Goal: Transaction & Acquisition: Purchase product/service

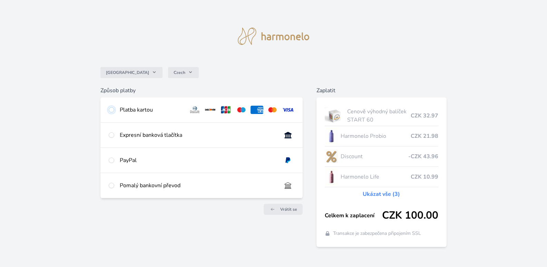
click at [111, 112] on input "radio" at bounding box center [112, 110] width 6 height 6
radio input "true"
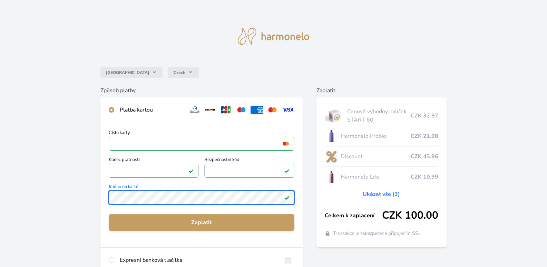
scroll to position [35, 0]
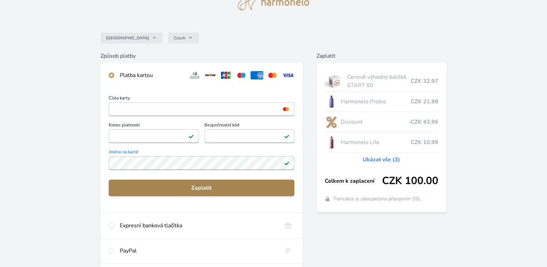
click at [188, 191] on span "Zaplatit" at bounding box center [201, 188] width 175 height 8
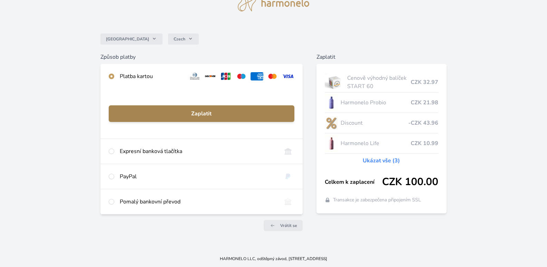
scroll to position [33, 0]
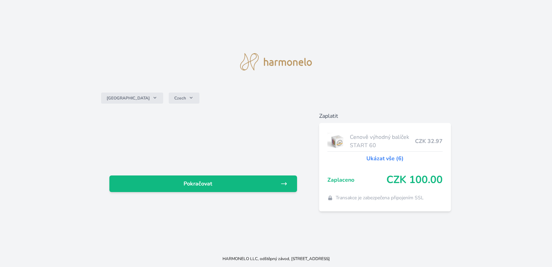
click at [353, 50] on div "Česko Czech Pokračovat Zaplatit Cenově výhodný balíček START 60 CZK 32.97 Ukáza…" at bounding box center [276, 125] width 552 height 250
